Goal: Check status: Check status

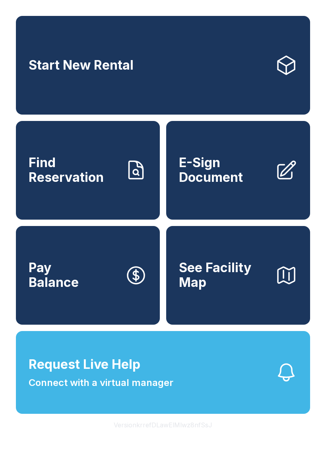
click at [100, 179] on span "Find Reservation" at bounding box center [74, 170] width 90 height 29
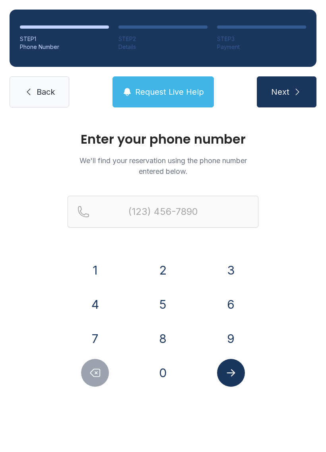
click at [236, 306] on button "6" at bounding box center [231, 304] width 28 height 28
click at [103, 266] on button "1" at bounding box center [95, 270] width 28 height 28
click at [164, 301] on button "5" at bounding box center [163, 304] width 28 height 28
click at [99, 299] on button "4" at bounding box center [95, 304] width 28 height 28
click at [171, 341] on button "8" at bounding box center [163, 339] width 28 height 28
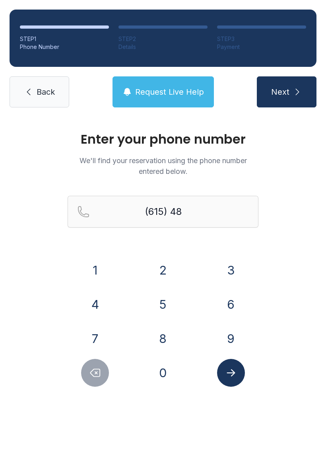
click at [97, 269] on button "1" at bounding box center [95, 270] width 28 height 28
click at [108, 339] on button "7" at bounding box center [95, 339] width 28 height 28
click at [95, 264] on button "1" at bounding box center [95, 270] width 28 height 28
click at [157, 257] on button "2" at bounding box center [163, 270] width 28 height 28
click at [217, 259] on div "3" at bounding box center [230, 270] width 55 height 28
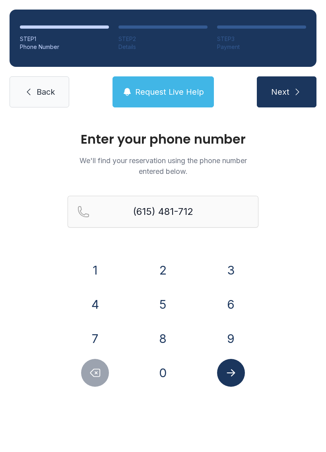
click at [233, 267] on button "3" at bounding box center [231, 270] width 28 height 28
type input "[PHONE_NUMBER]"
click at [232, 376] on icon "Submit lookup form" at bounding box center [231, 373] width 12 height 12
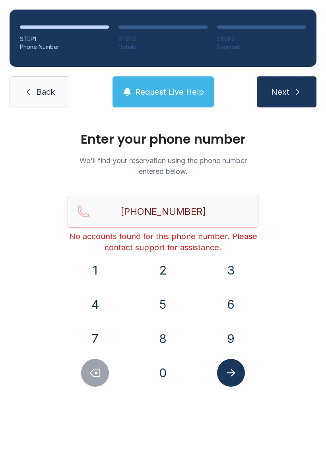
click at [170, 88] on span "Request Live Help" at bounding box center [169, 91] width 69 height 11
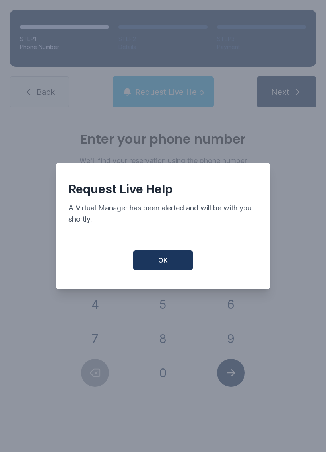
click at [183, 260] on button "OK" at bounding box center [163, 260] width 60 height 20
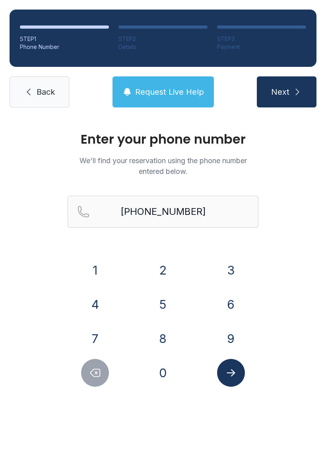
click at [181, 96] on span "Request Live Help" at bounding box center [169, 91] width 69 height 11
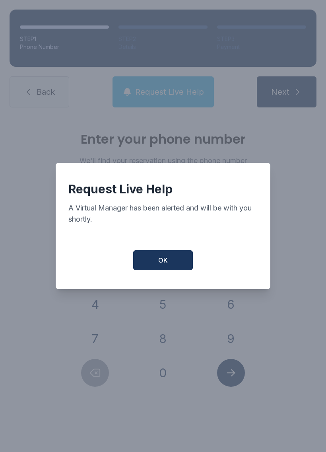
click at [167, 270] on button "OK" at bounding box center [163, 260] width 60 height 20
